Goal: Task Accomplishment & Management: Manage account settings

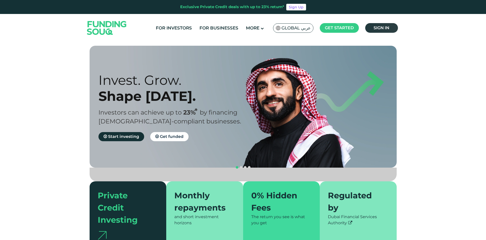
click at [383, 27] on span "Sign in" at bounding box center [382, 27] width 16 height 5
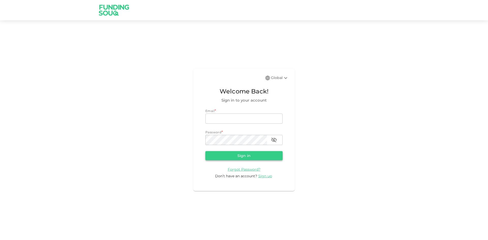
type input "mustafaalaany@yahoo.com"
click at [249, 156] on button "Sign in" at bounding box center [243, 155] width 77 height 9
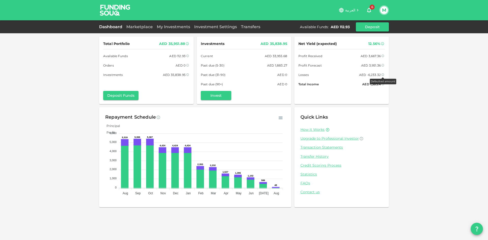
click at [382, 74] on icon at bounding box center [382, 74] width 3 height 3
click at [382, 75] on icon at bounding box center [382, 74] width 3 height 3
click at [374, 74] on div "AED -6,233.32" at bounding box center [370, 74] width 22 height 5
